Goal: Information Seeking & Learning: Learn about a topic

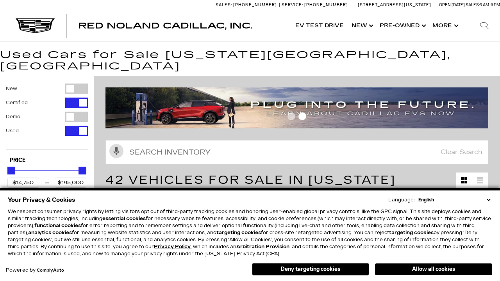
scroll to position [376, 0]
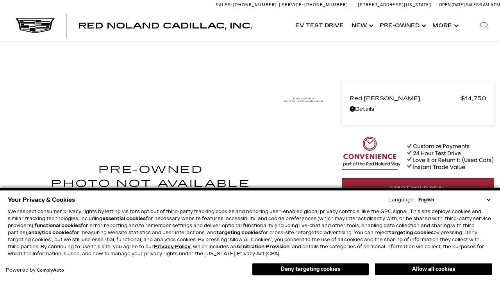
scroll to position [427, 0]
